Goal: Information Seeking & Learning: Learn about a topic

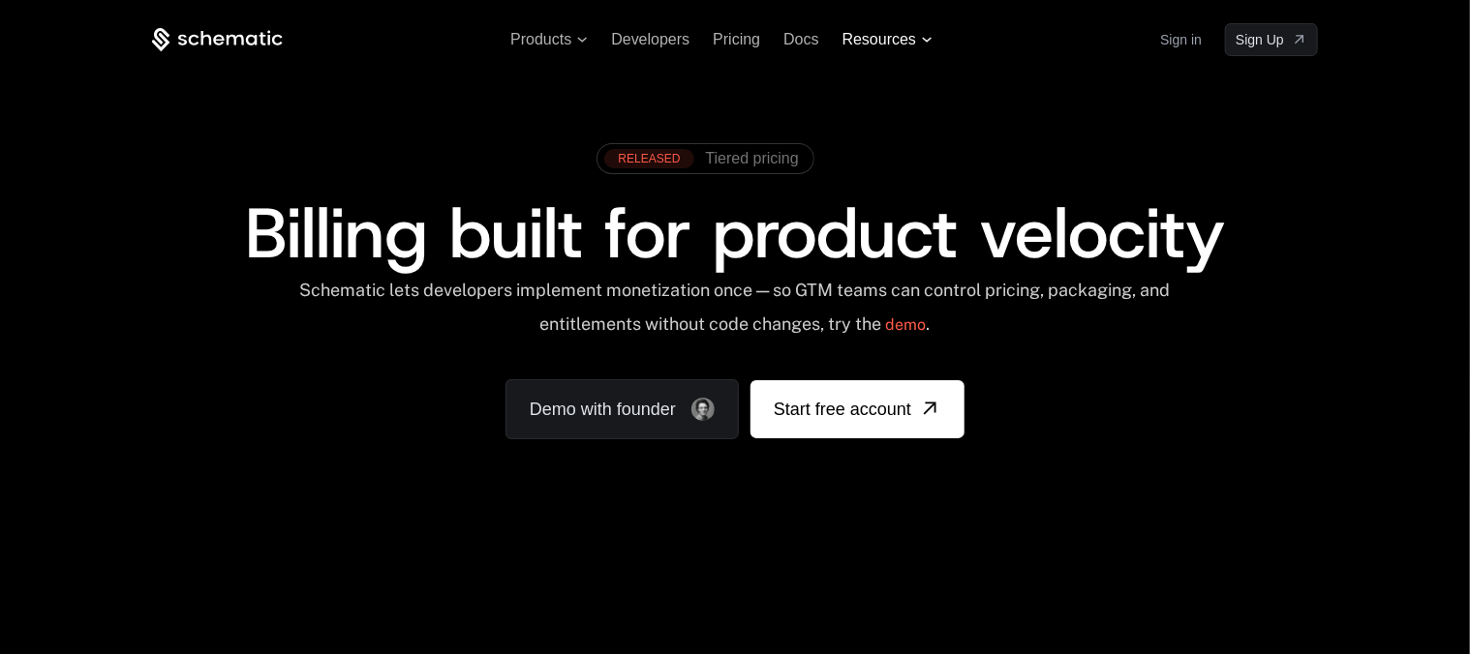
click at [925, 42] on icon at bounding box center [927, 40] width 11 height 6
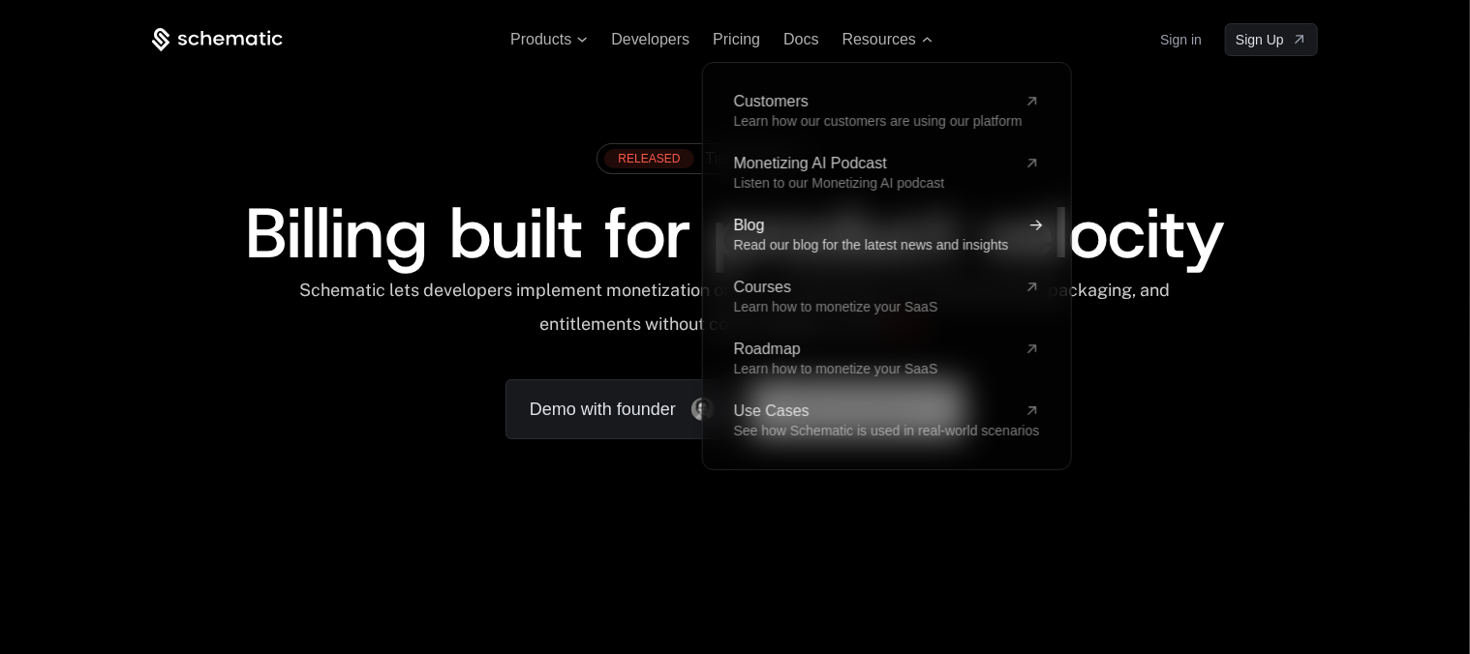
click at [805, 239] on span "Read our blog for the latest news and insights" at bounding box center [871, 244] width 275 height 15
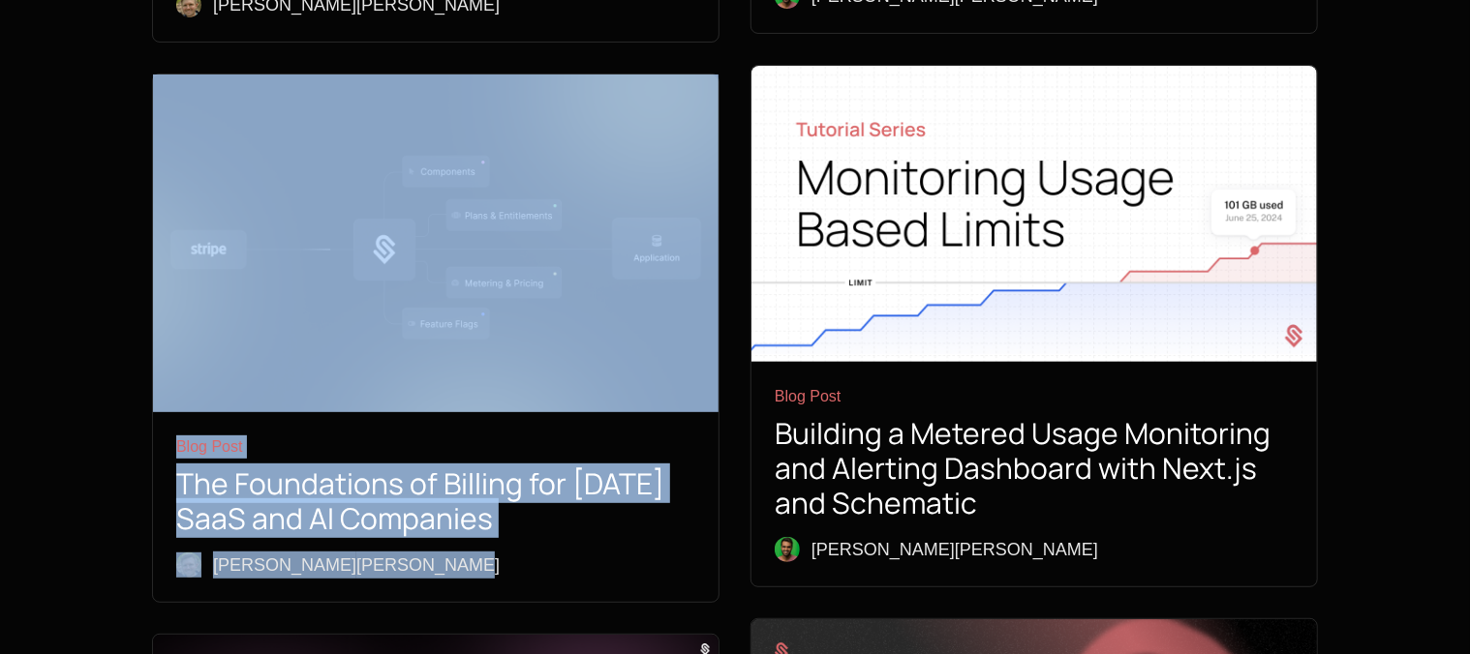
scroll to position [3865, 0]
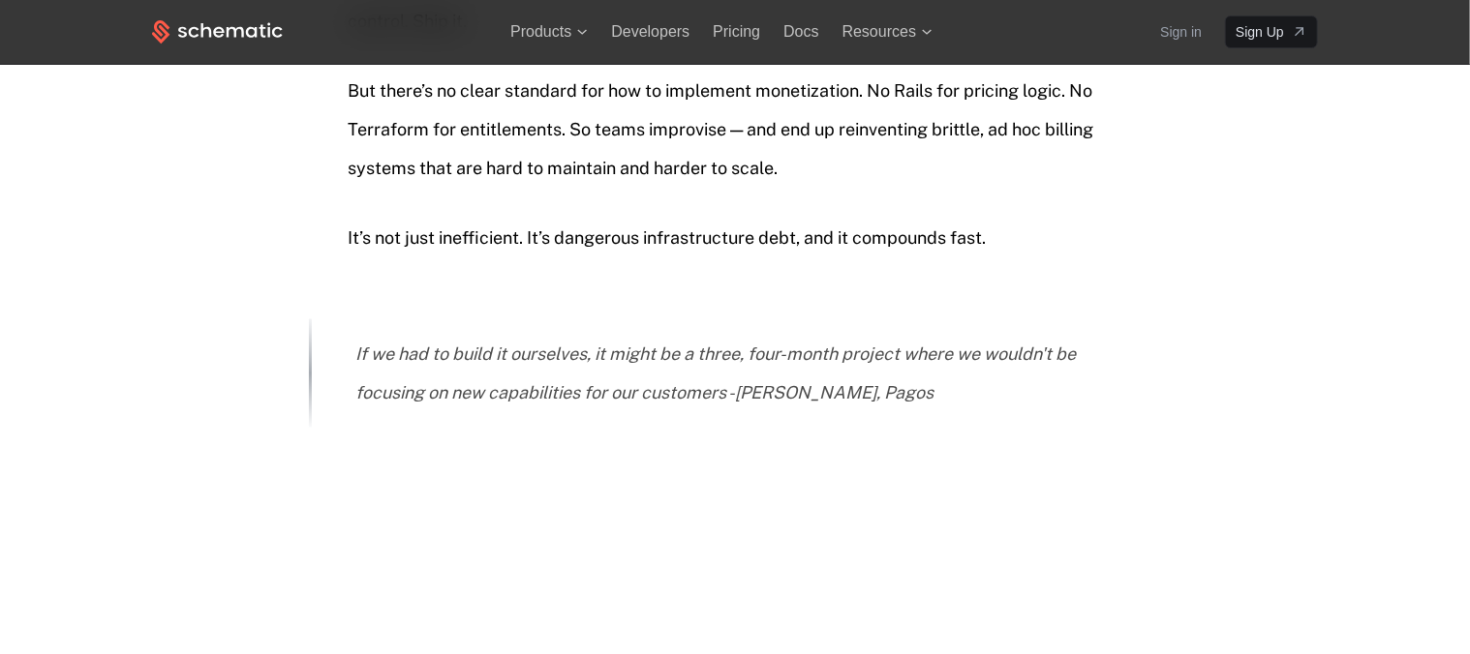
scroll to position [1372, 0]
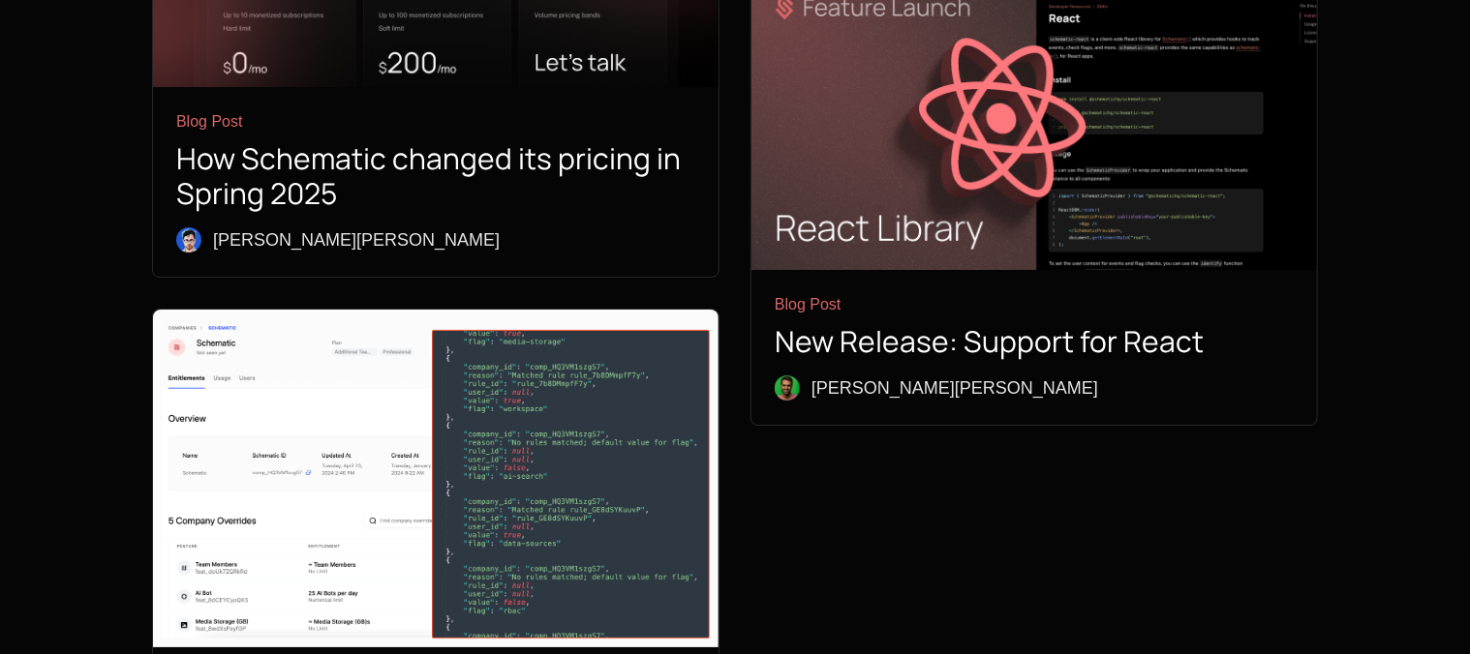
scroll to position [7102, 0]
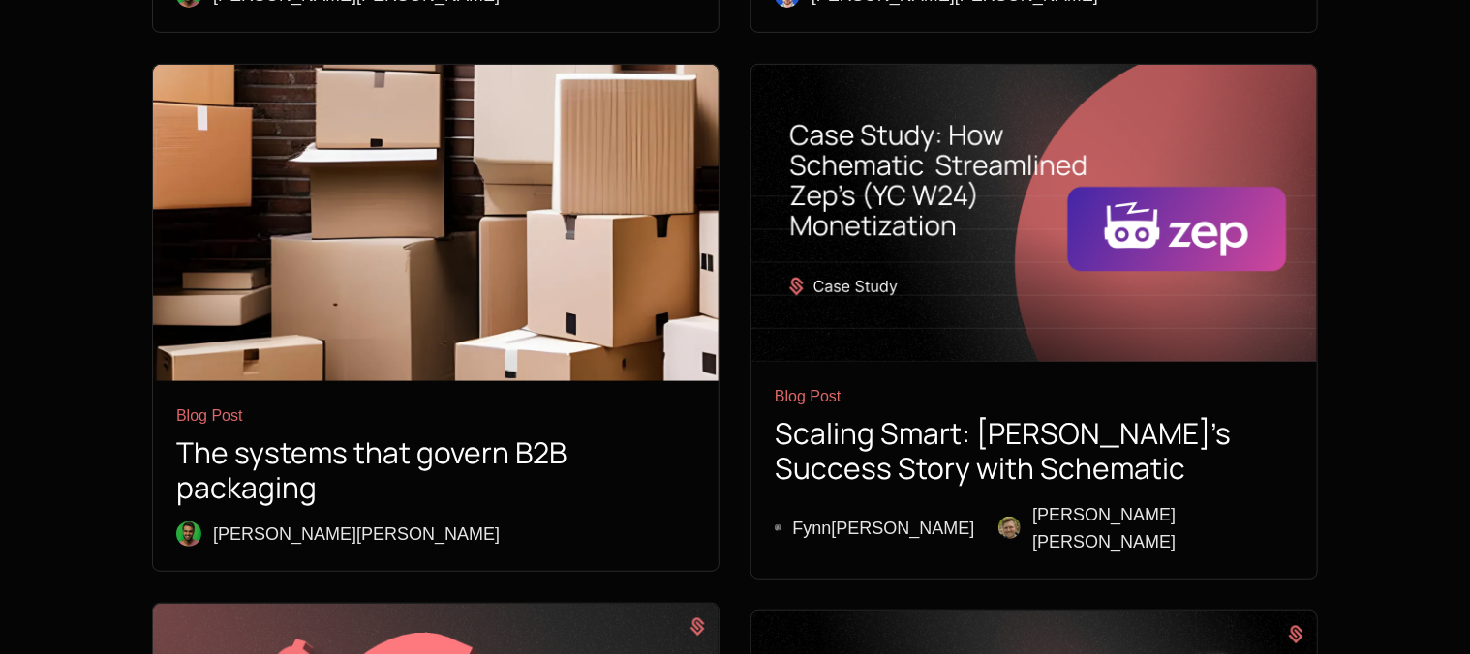
scroll to position [3976, 0]
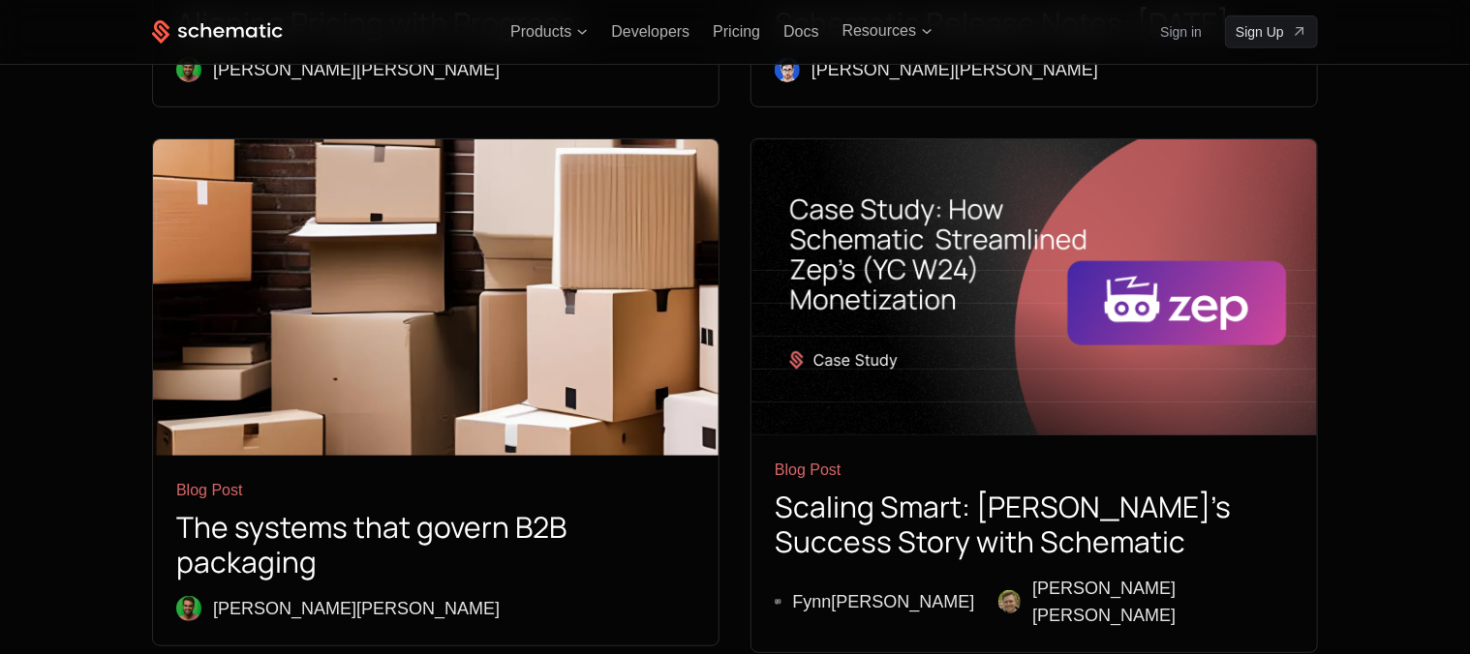
click at [458, 510] on h1 "The systems that govern B2B packaging" at bounding box center [435, 545] width 519 height 70
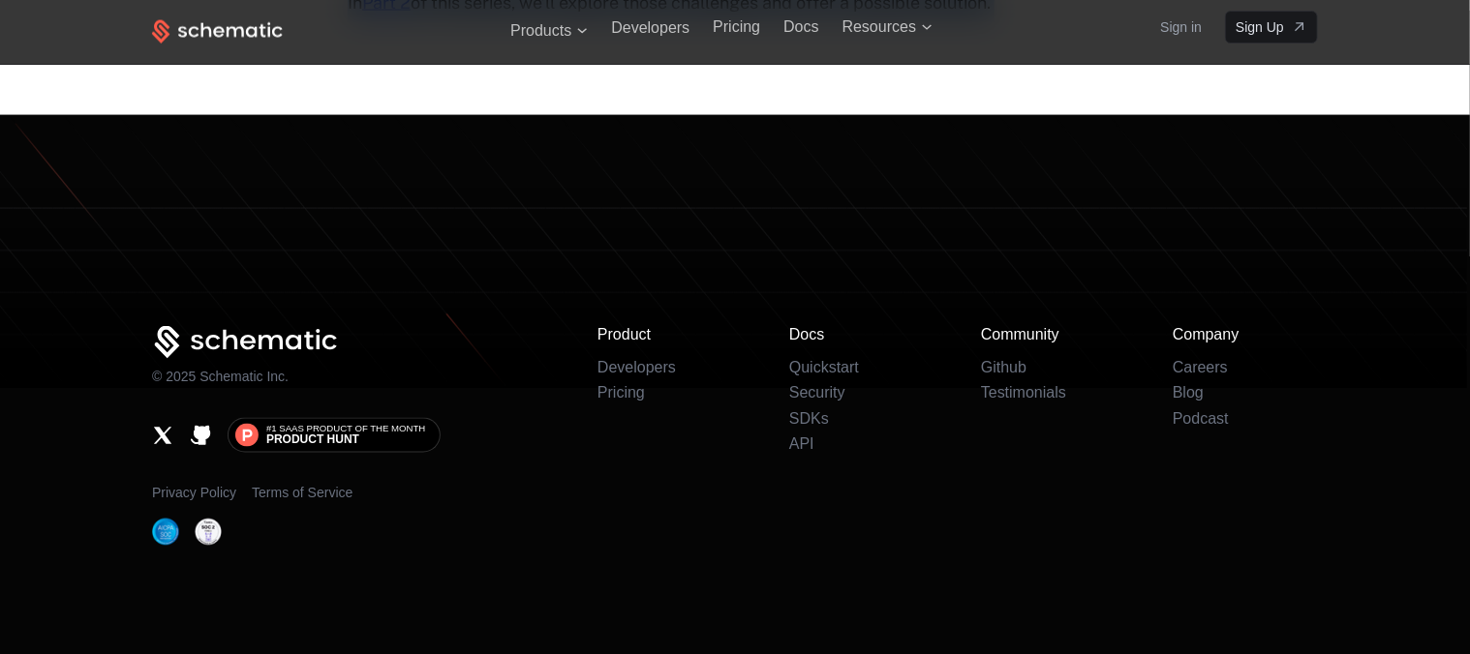
scroll to position [9212, 0]
drag, startPoint x: 773, startPoint y: 230, endPoint x: 1037, endPoint y: 443, distance: 339.5
copy body "The systems that govern B2B packaging Jasdeep Garcha · 07/20/2023 The existing …"
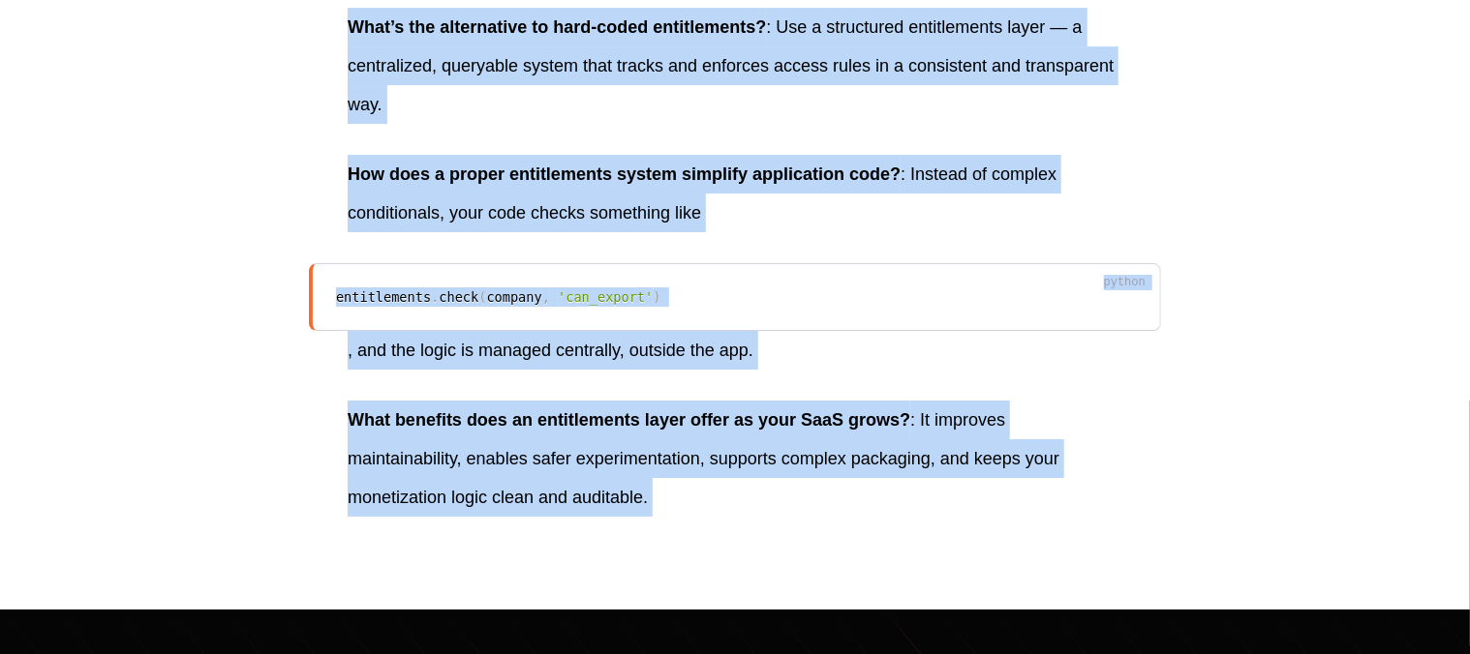
scroll to position [3745, 0]
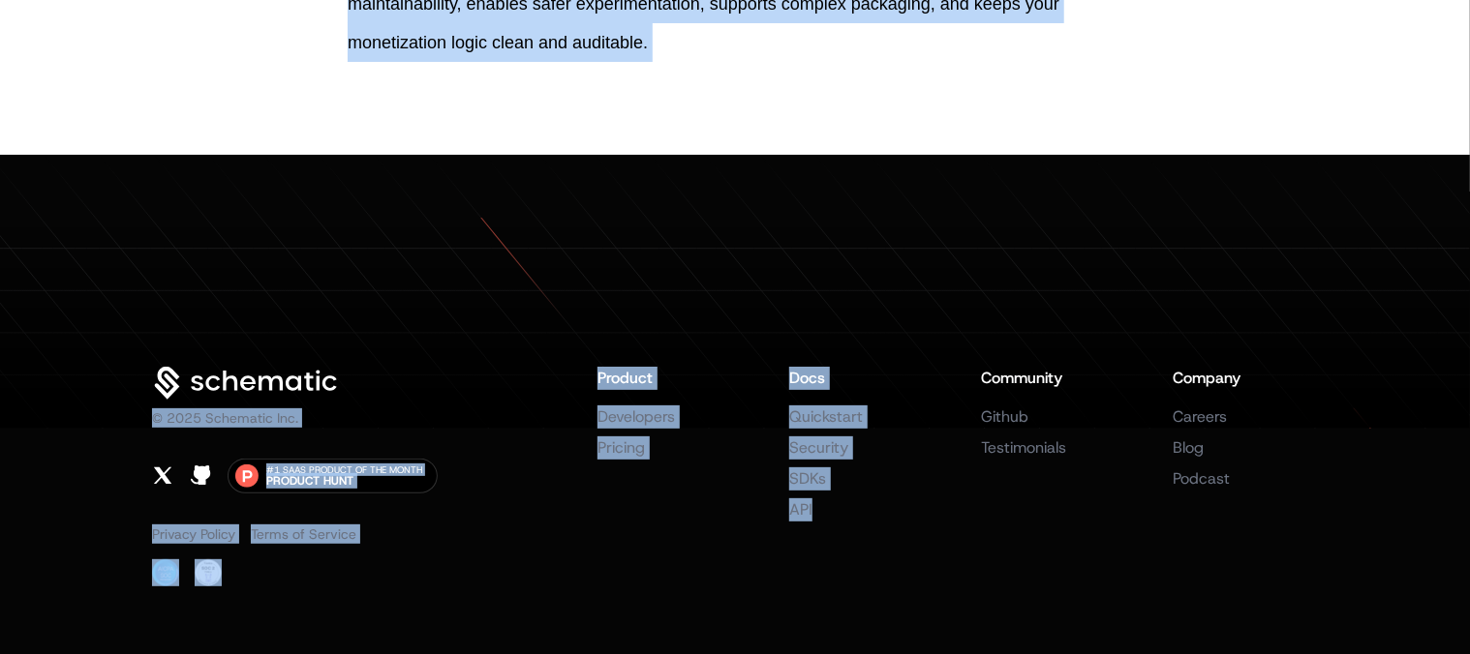
drag, startPoint x: 771, startPoint y: 217, endPoint x: 986, endPoint y: 723, distance: 550.1
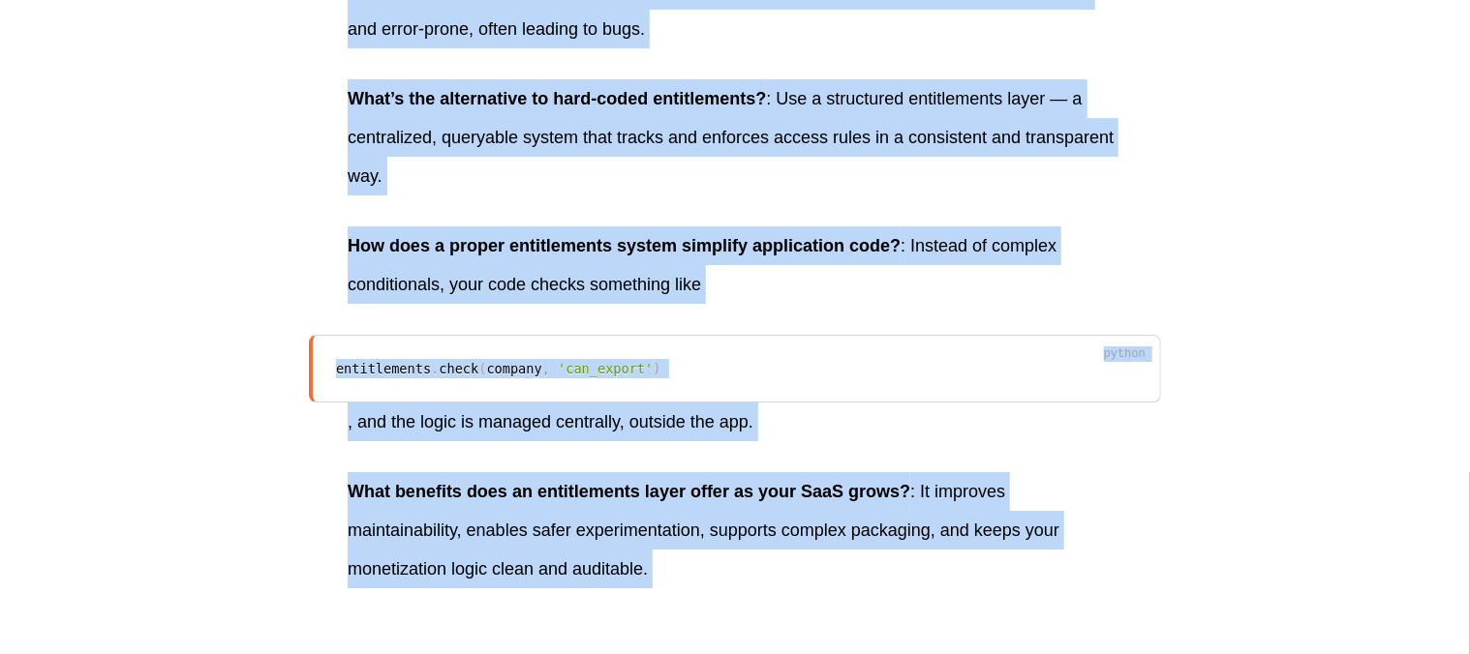
scroll to position [3215, 0]
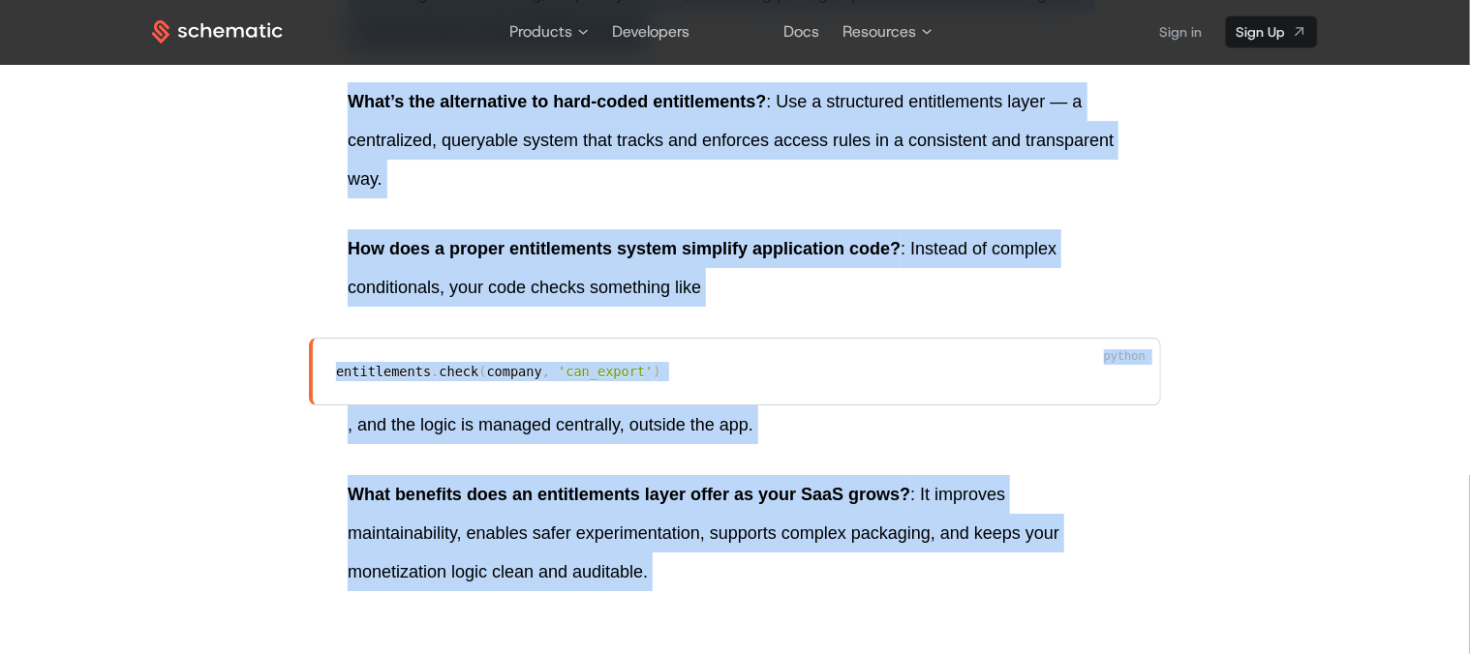
copy body "Why it's so important not to hard code entitlements when building SaaS/AI Fynn …"
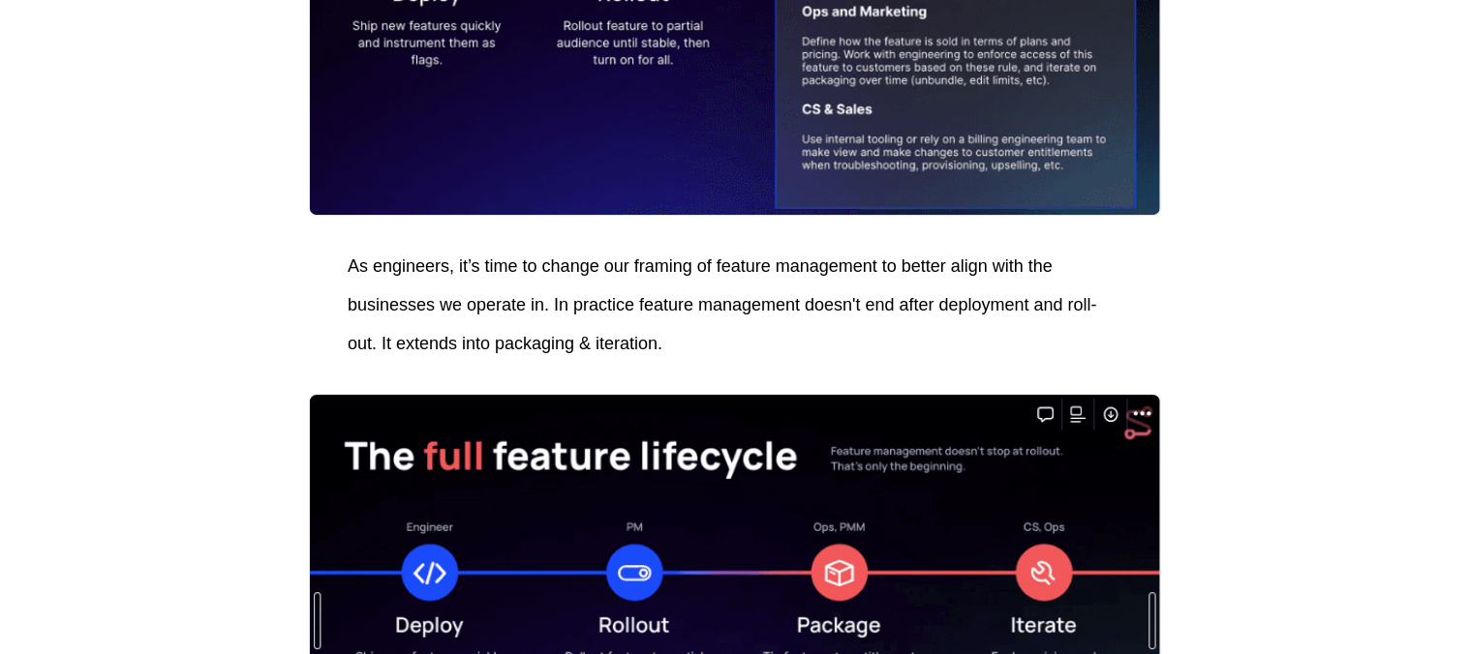
scroll to position [7332, 0]
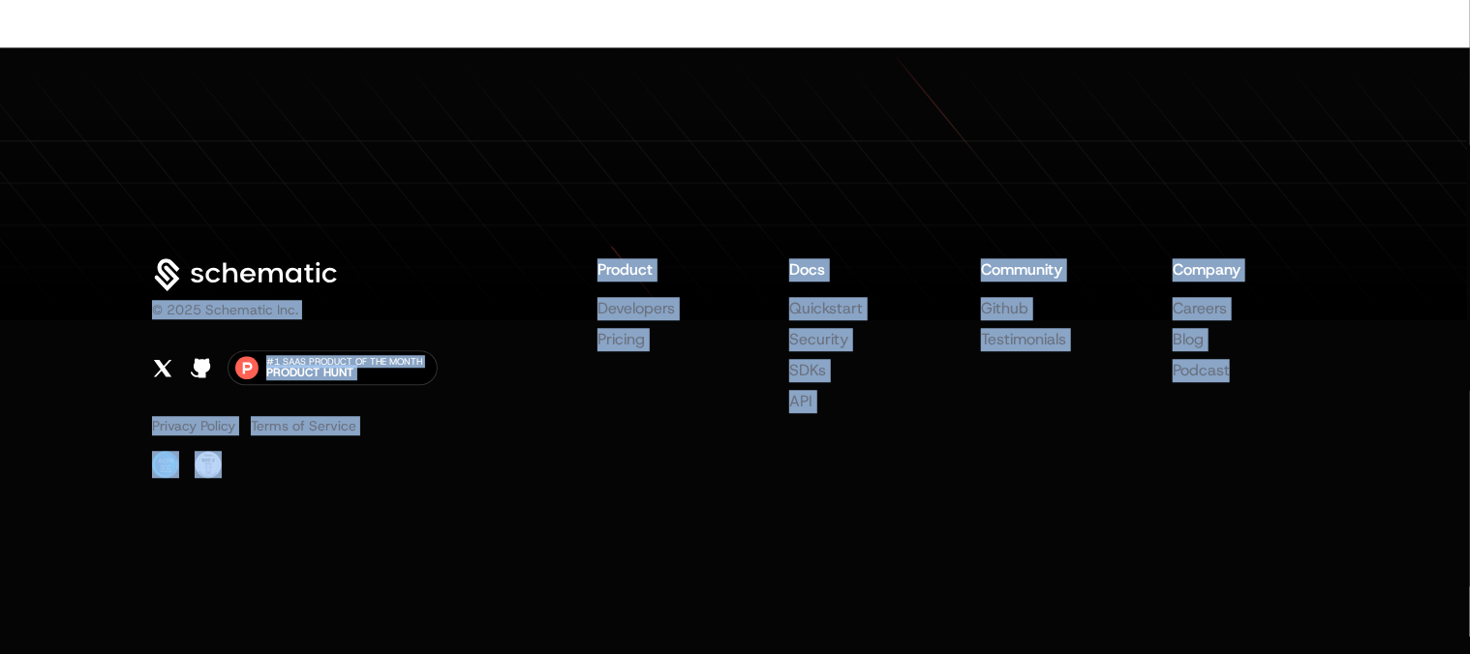
scroll to position [17077, 0]
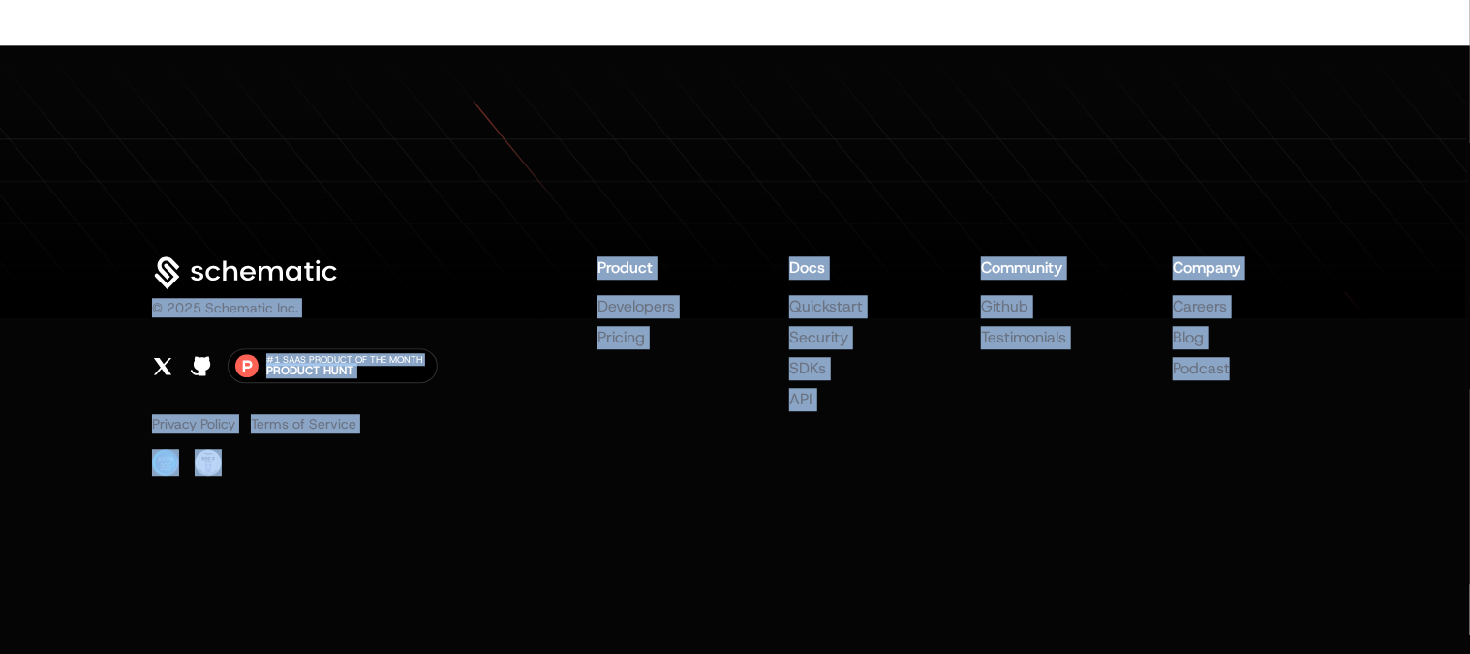
drag, startPoint x: 764, startPoint y: 255, endPoint x: 1059, endPoint y: 126, distance: 322.1
copy body "Building Flexible Pricing and Packaging Infrastructure Schematic · 04/17/2024 W…"
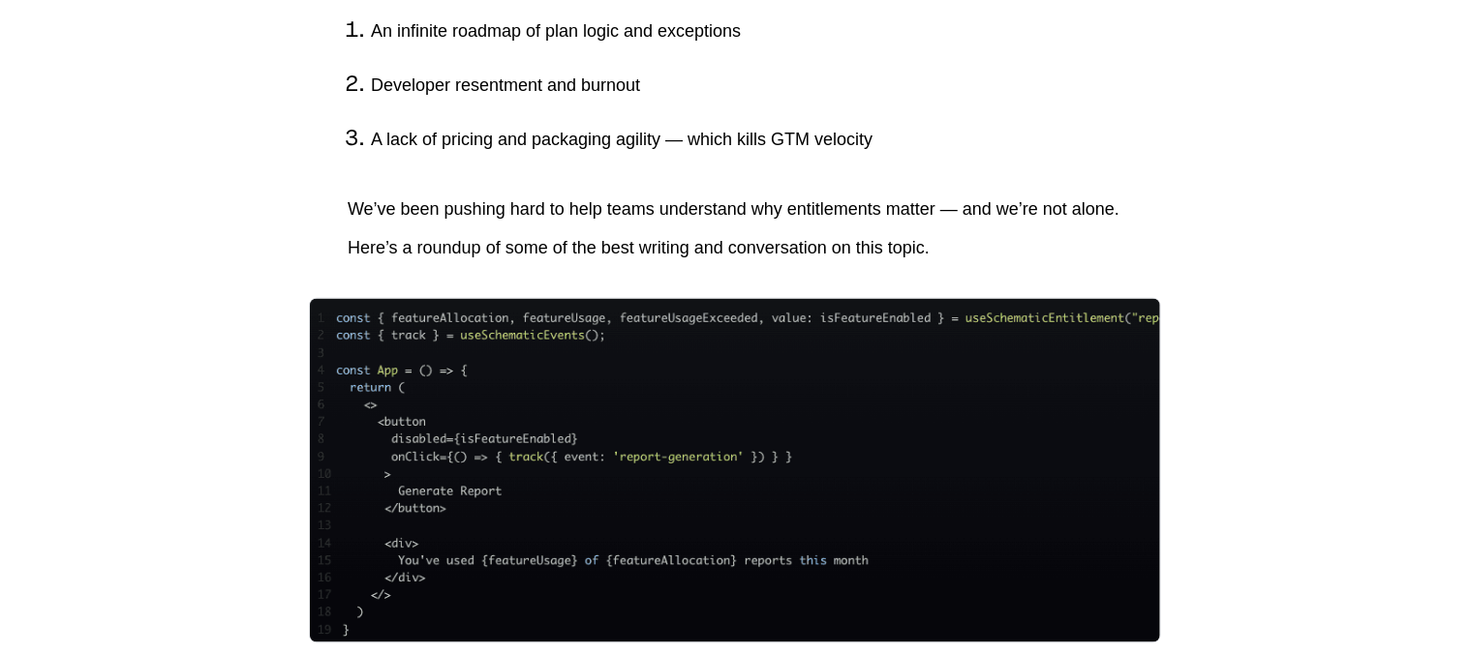
scroll to position [1948, 0]
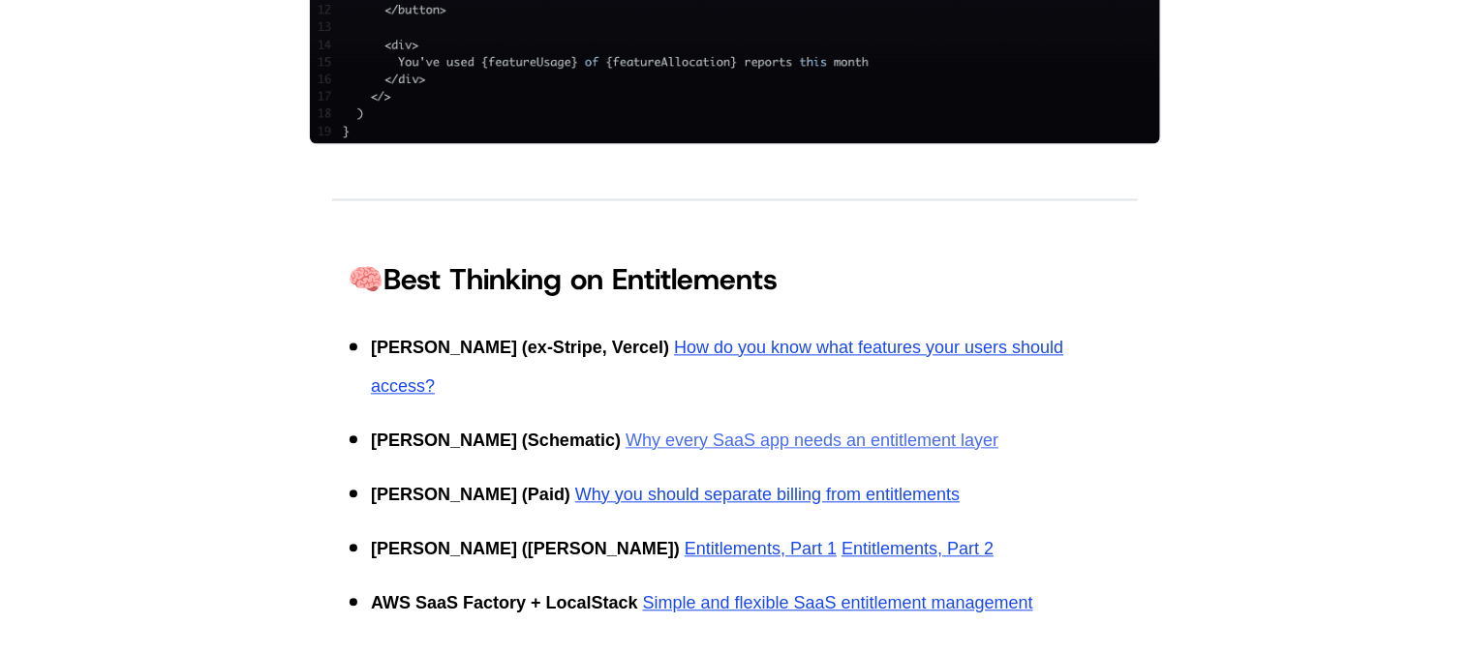
click at [695, 431] on link "Why every SaaS app needs an entitlement layer" at bounding box center [811, 440] width 373 height 19
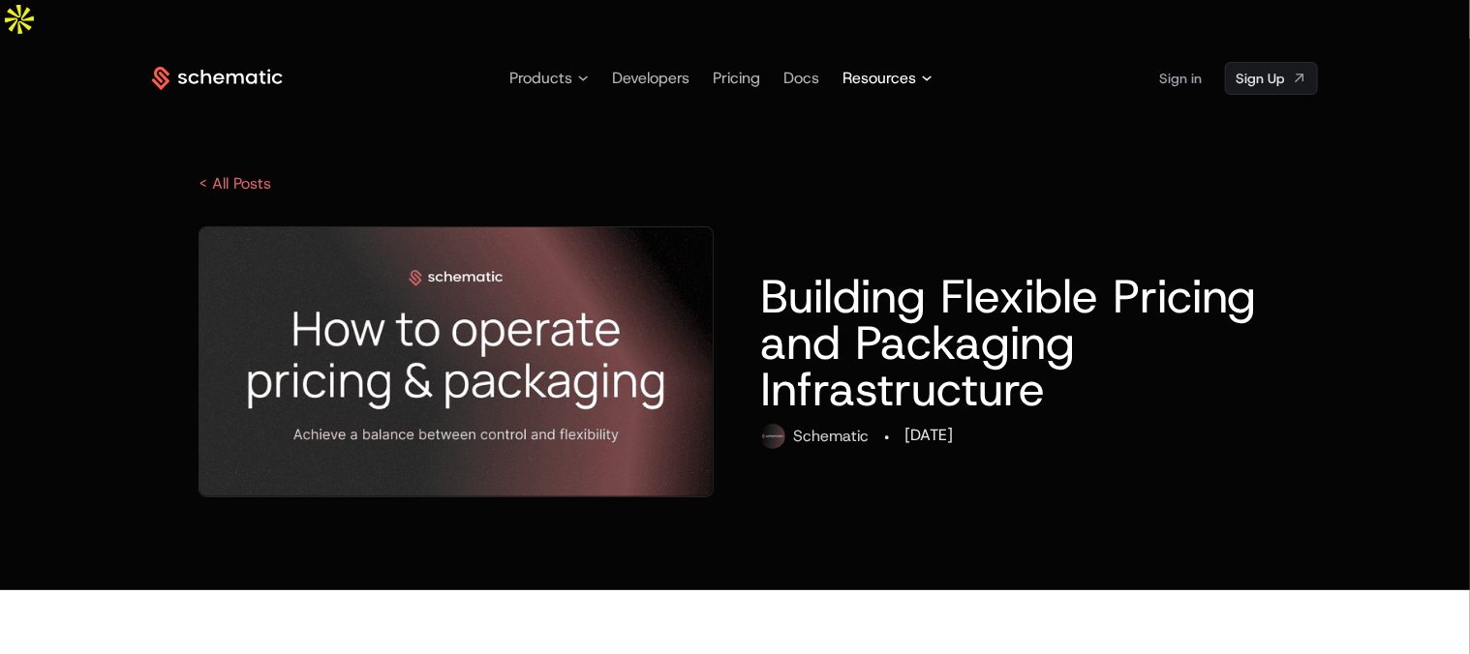
click at [917, 67] on span "Resources" at bounding box center [887, 78] width 90 height 23
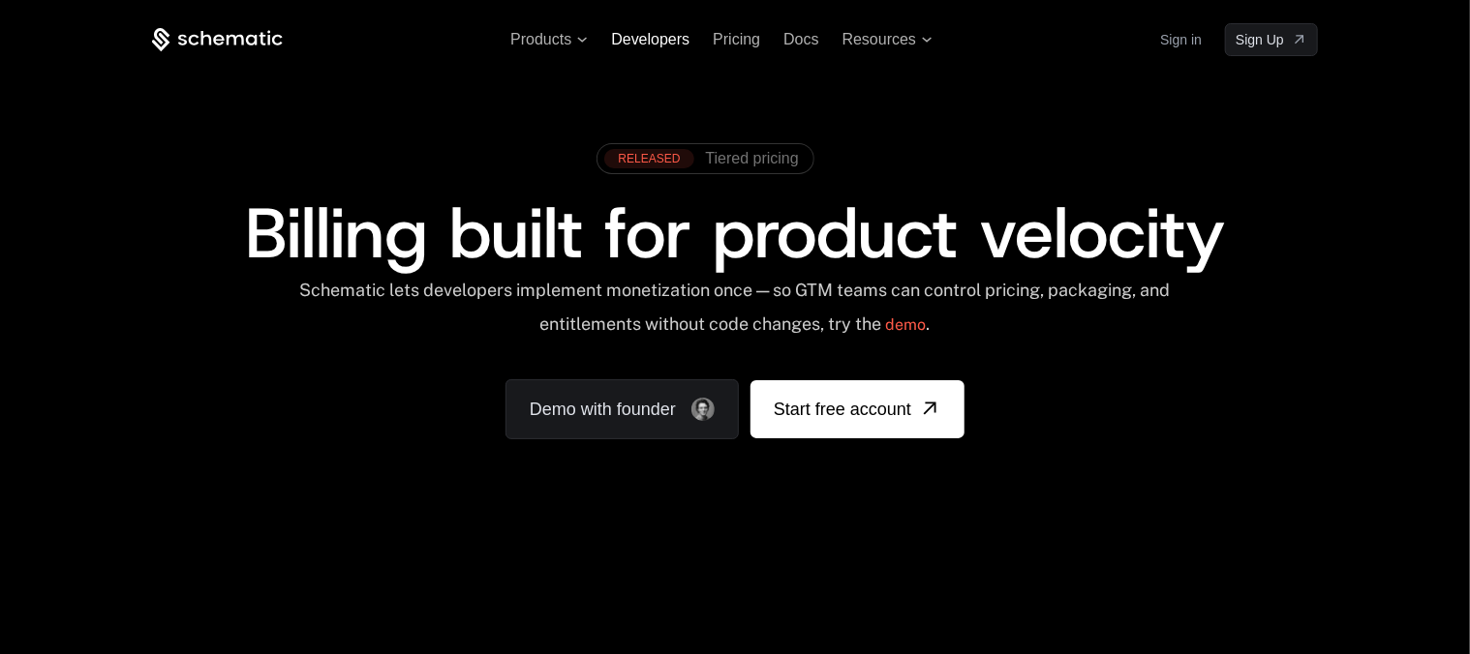
click at [658, 40] on span "Developers" at bounding box center [650, 39] width 78 height 16
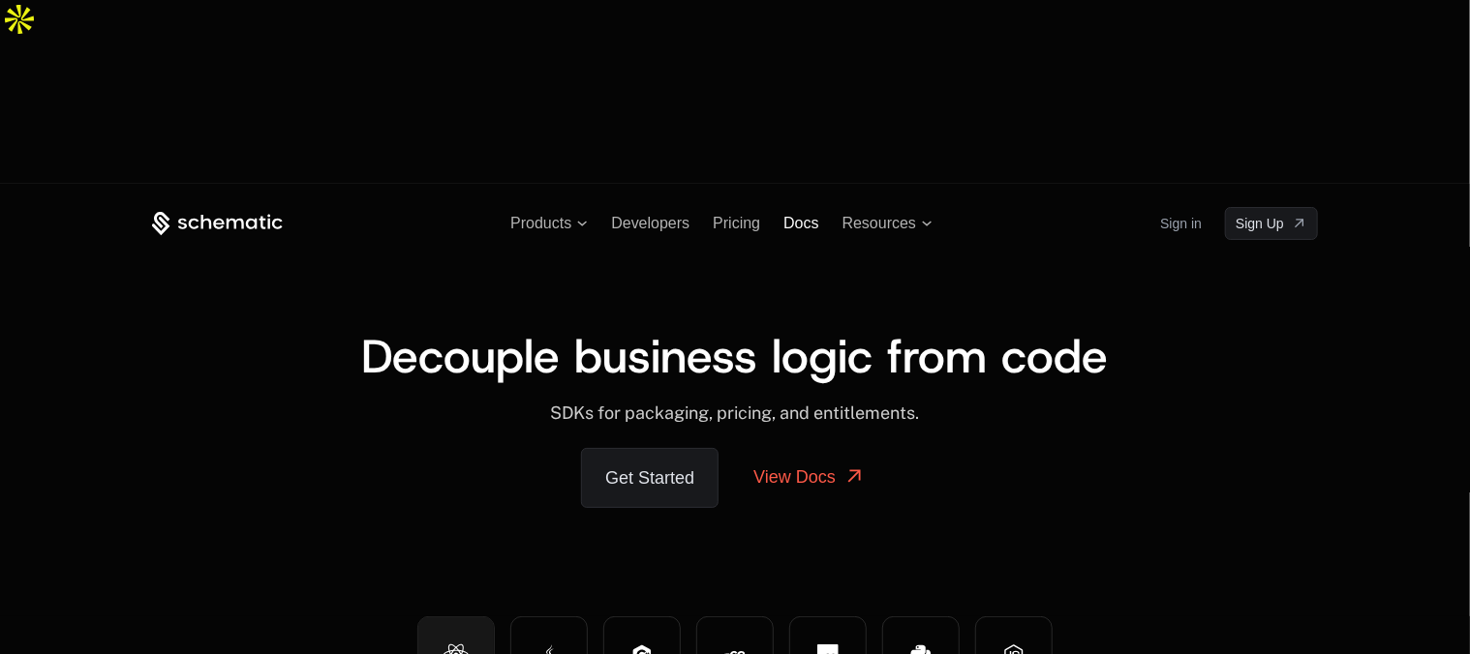
click at [805, 215] on span "Docs" at bounding box center [800, 223] width 35 height 16
